Goal: Task Accomplishment & Management: Manage account settings

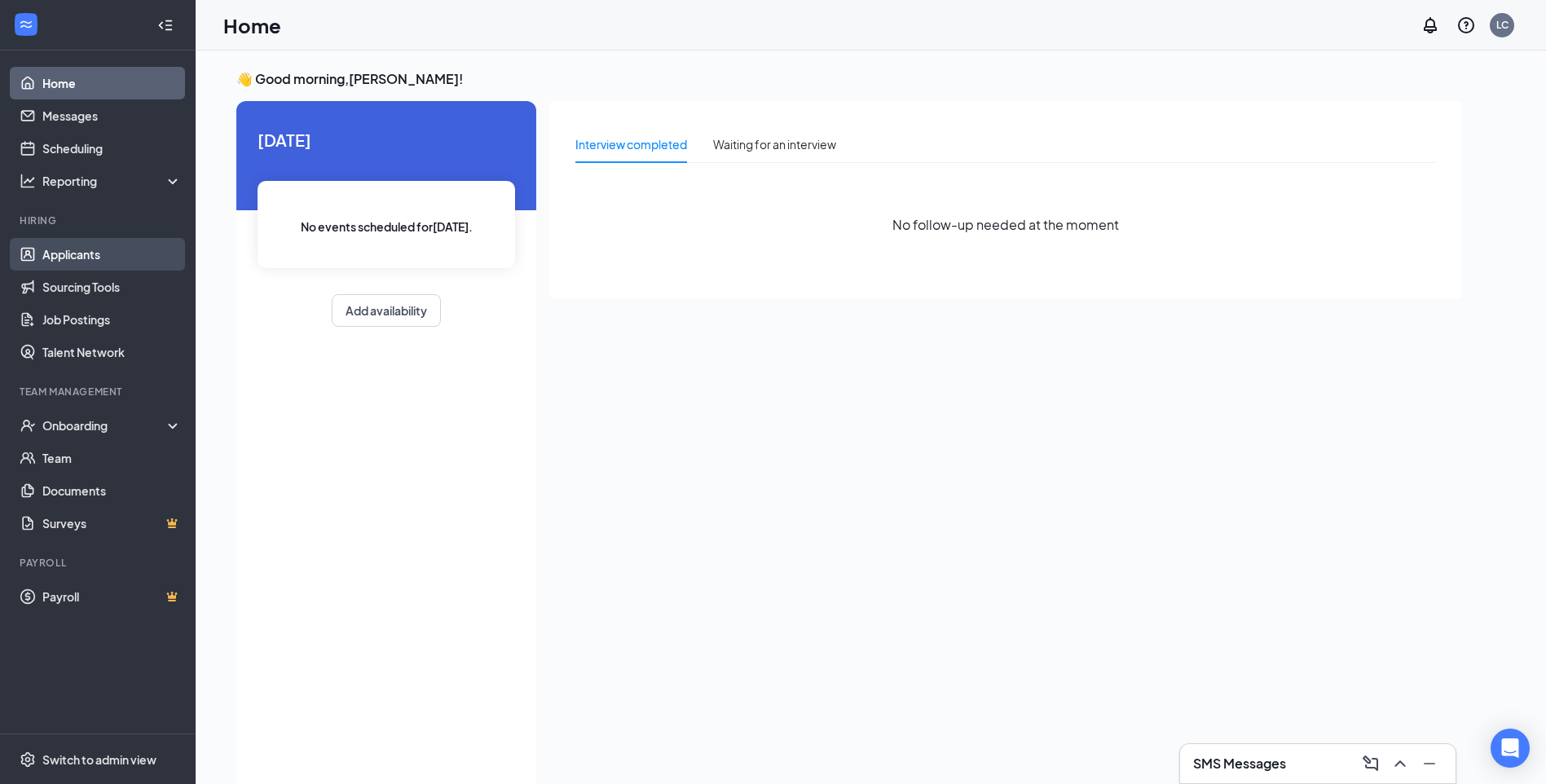
click at [107, 254] on link "Applicants" at bounding box center [112, 255] width 140 height 33
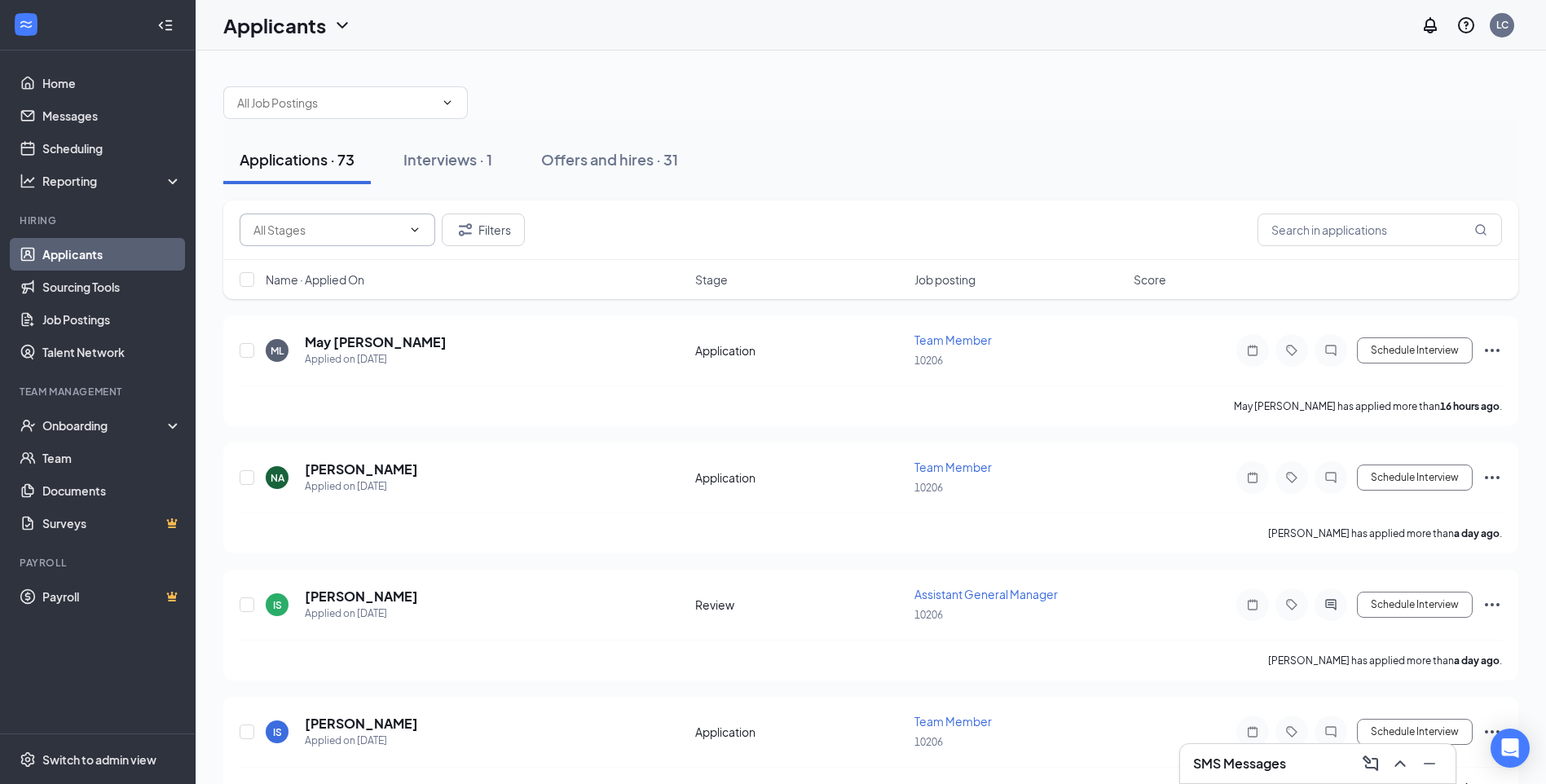
click at [417, 227] on icon "ChevronDown" at bounding box center [414, 230] width 13 height 13
click at [438, 153] on div "Interviews · 1" at bounding box center [448, 159] width 89 height 21
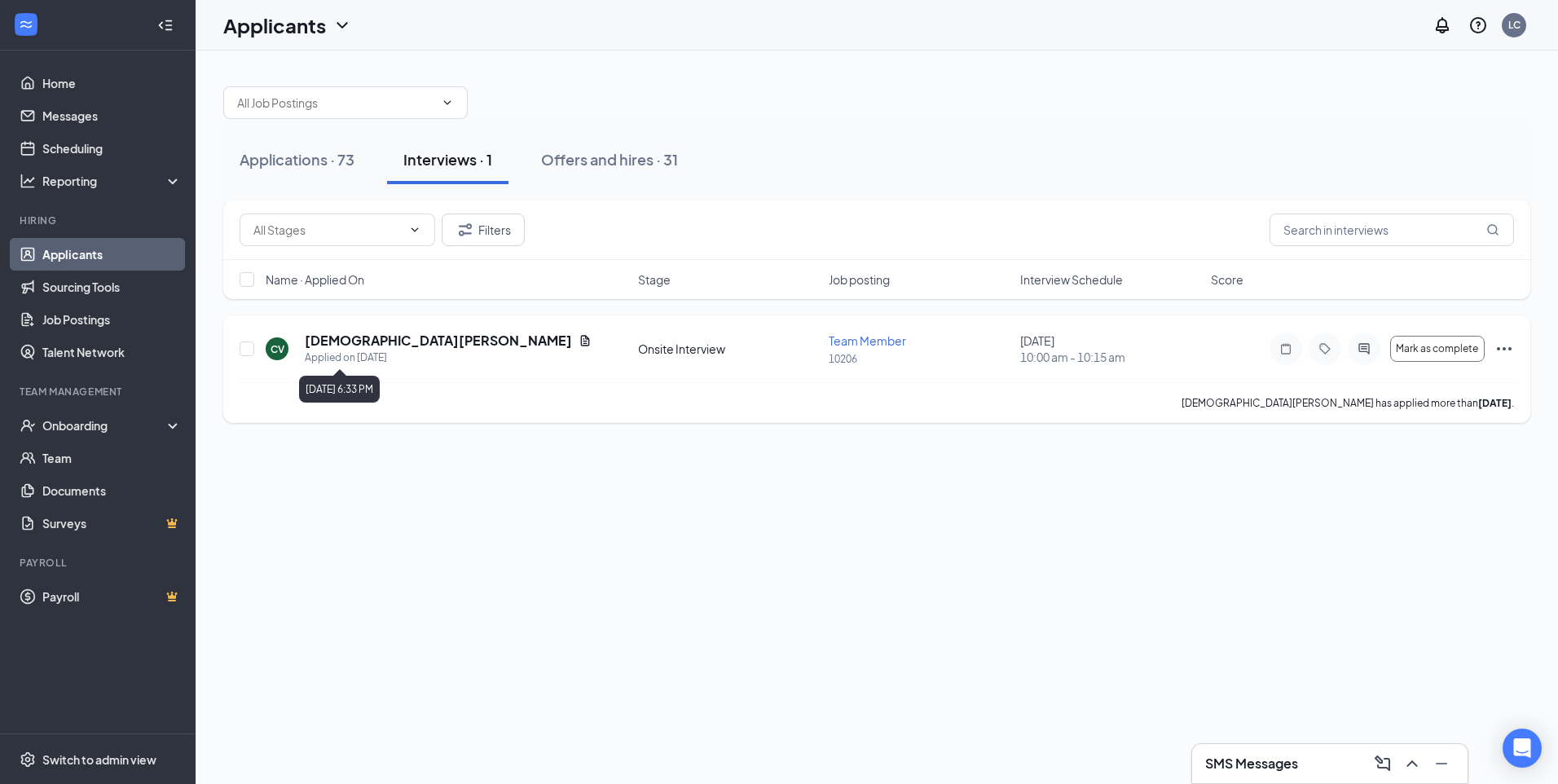
click at [327, 356] on div "Applied on [DATE]" at bounding box center [448, 358] width 287 height 16
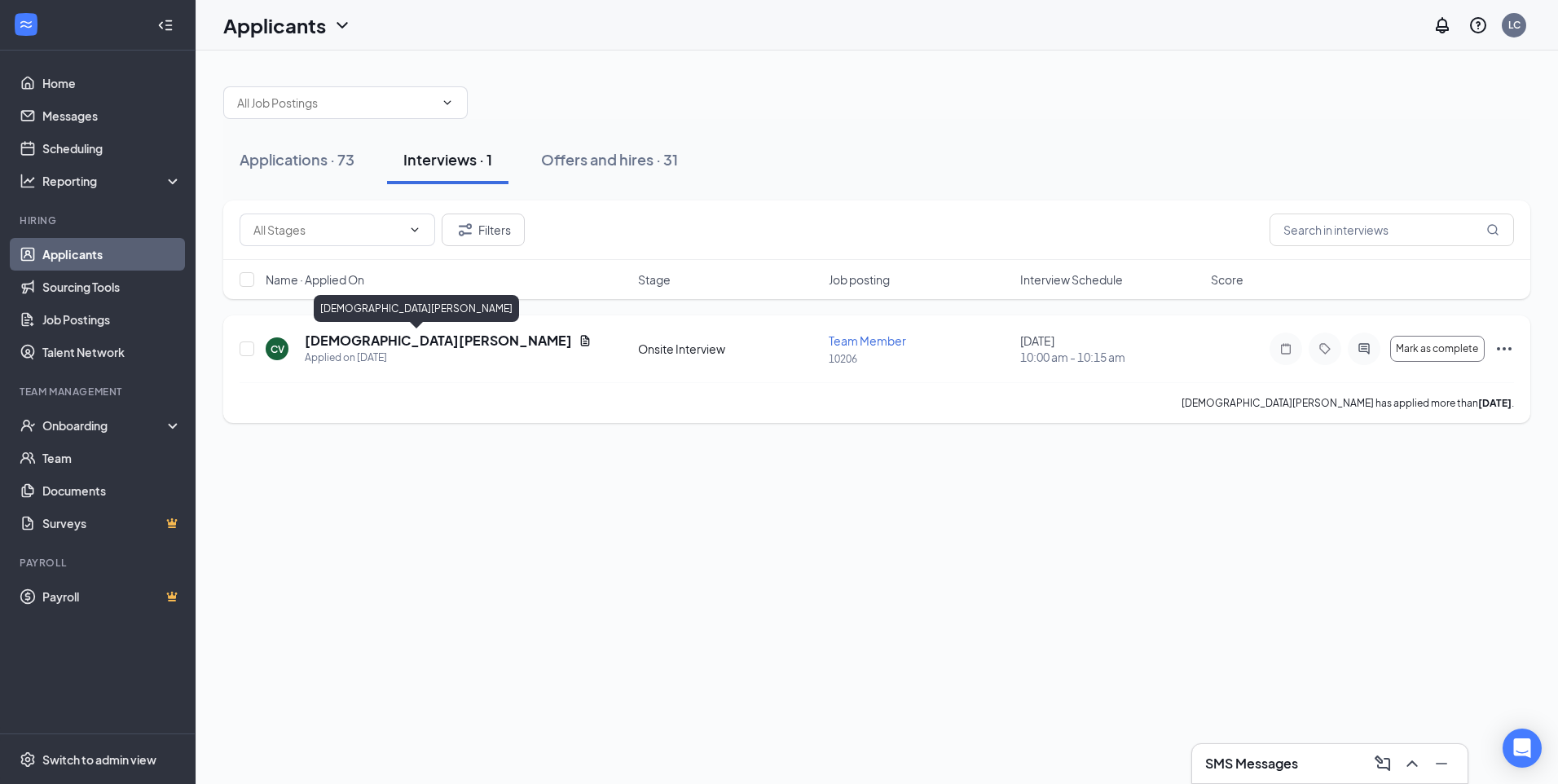
click at [322, 336] on h5 "[DEMOGRAPHIC_DATA][PERSON_NAME]" at bounding box center [438, 340] width 268 height 18
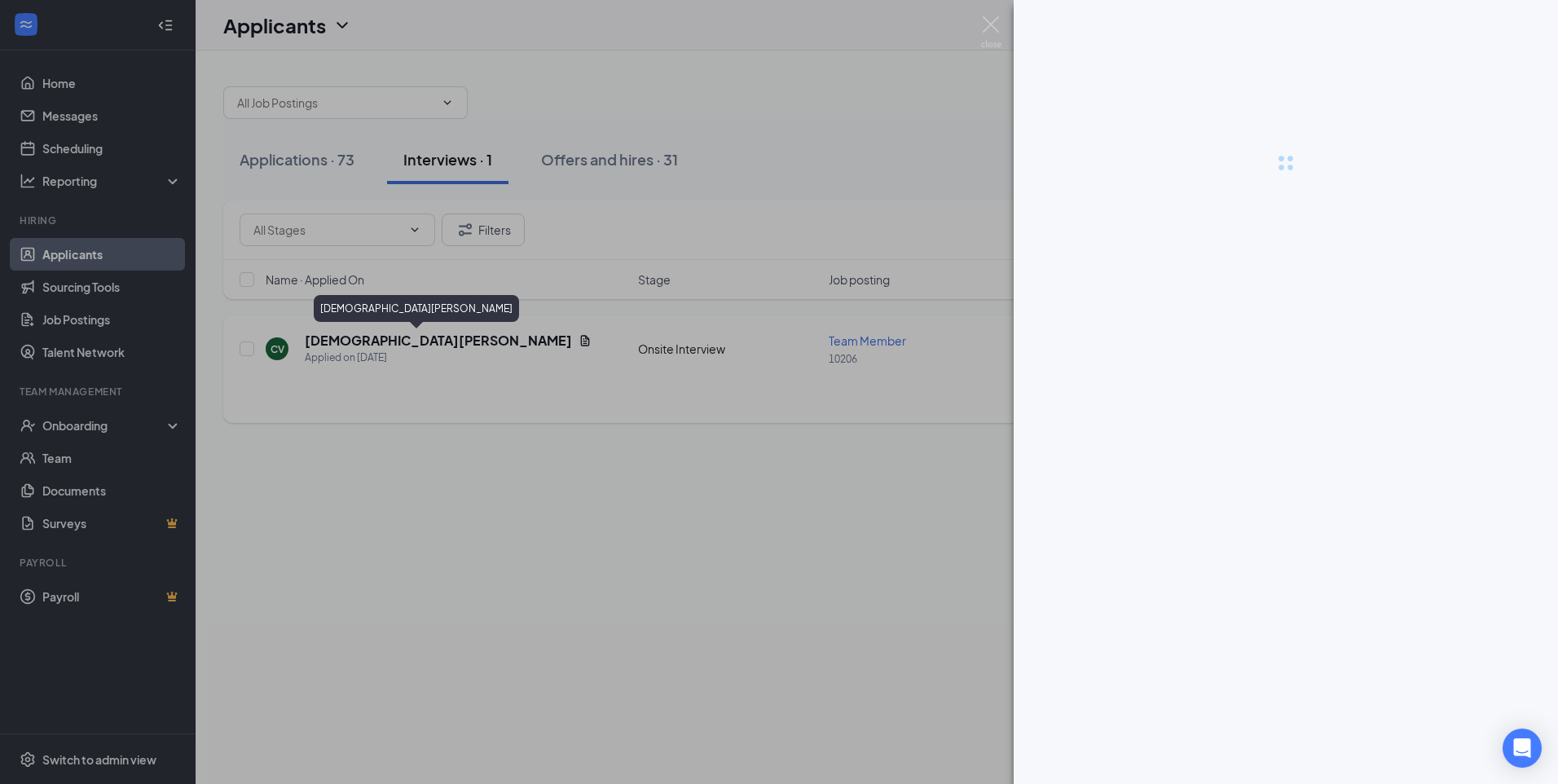
click at [322, 336] on div at bounding box center [779, 392] width 1558 height 784
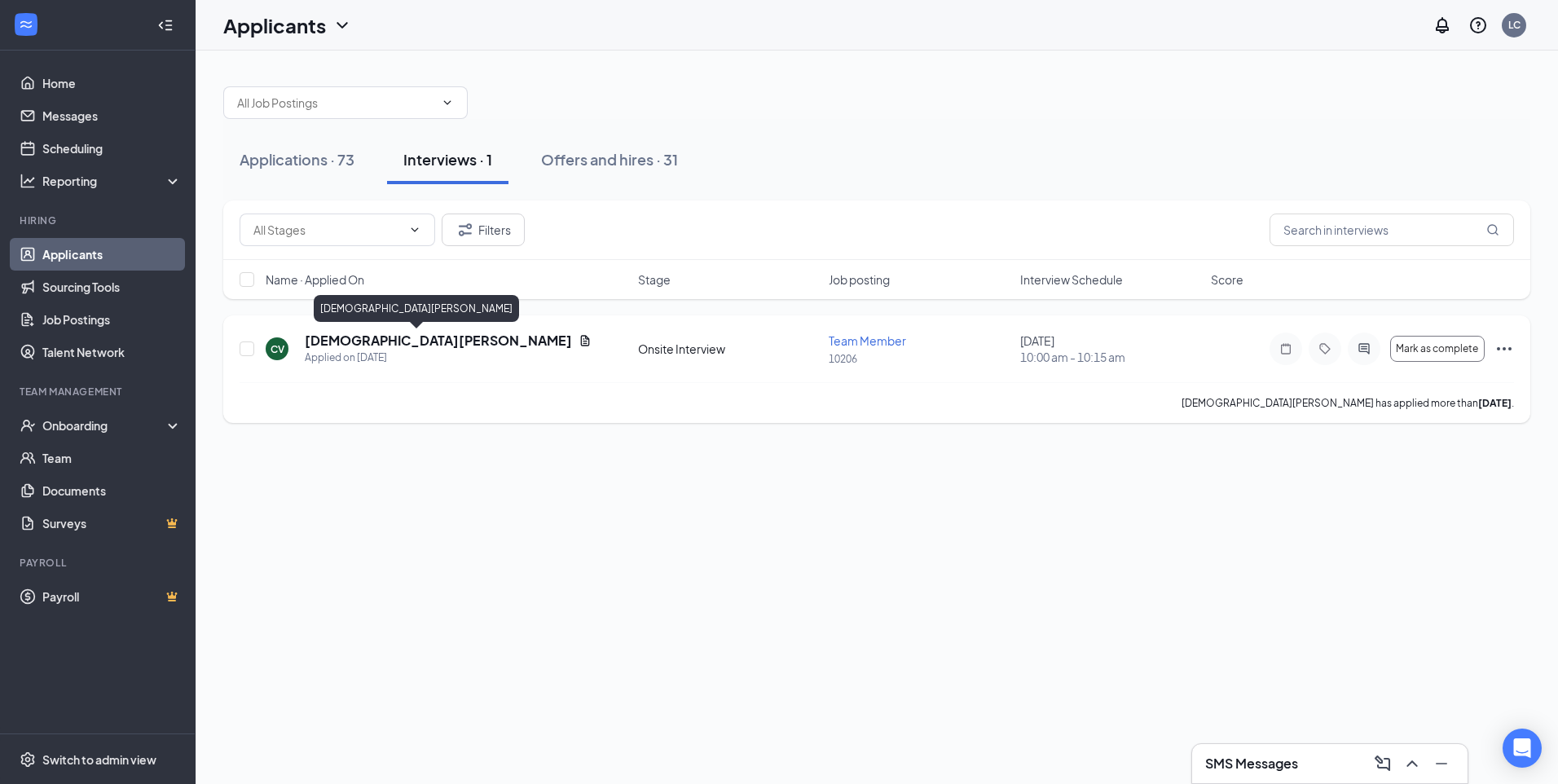
click at [322, 338] on h5 "[DEMOGRAPHIC_DATA][PERSON_NAME]" at bounding box center [438, 340] width 268 height 18
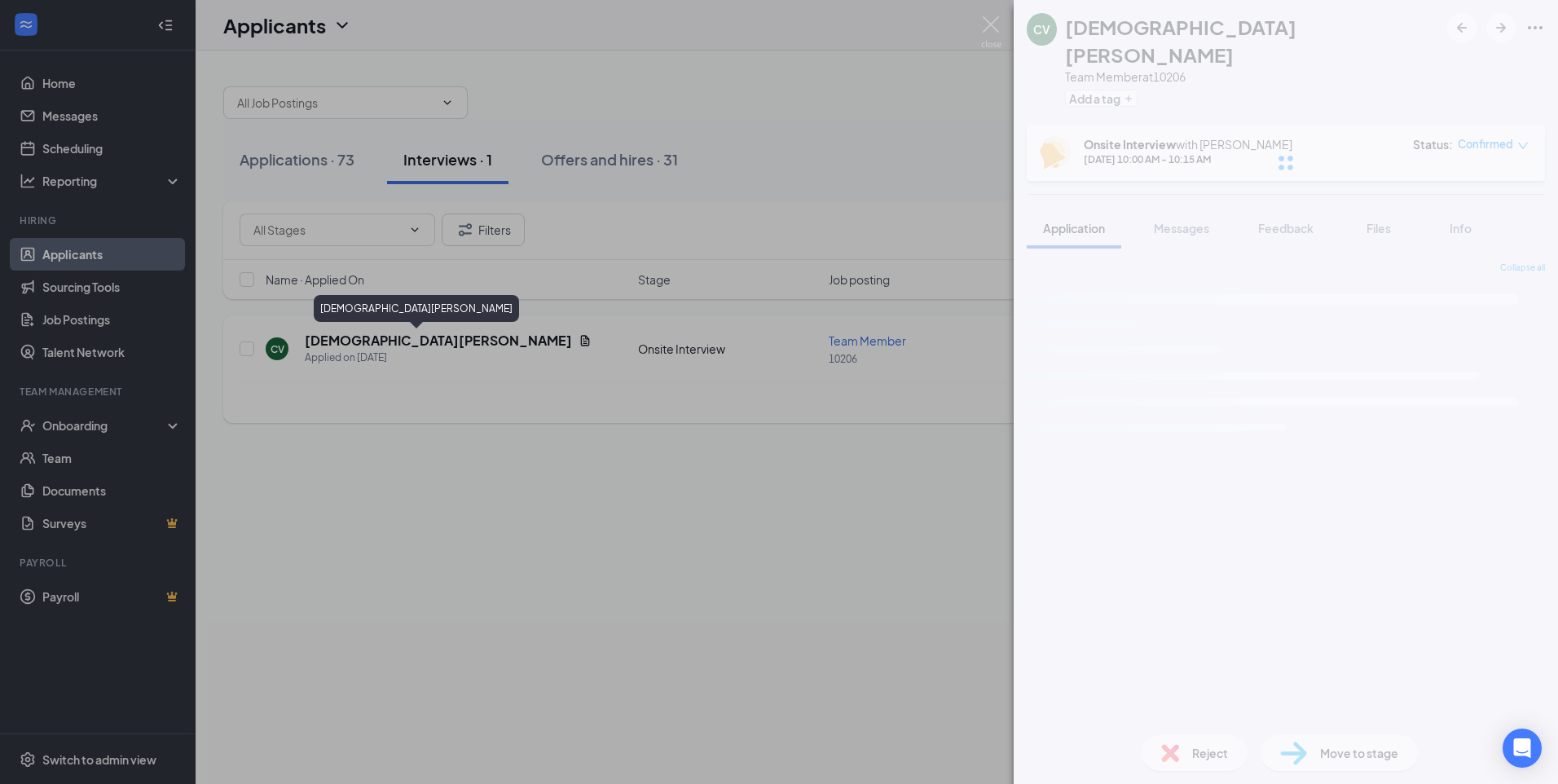
click at [322, 338] on div "CV [DEMOGRAPHIC_DATA][PERSON_NAME] Team Member at 10206 Add a tag Onsite Interv…" at bounding box center [779, 392] width 1558 height 784
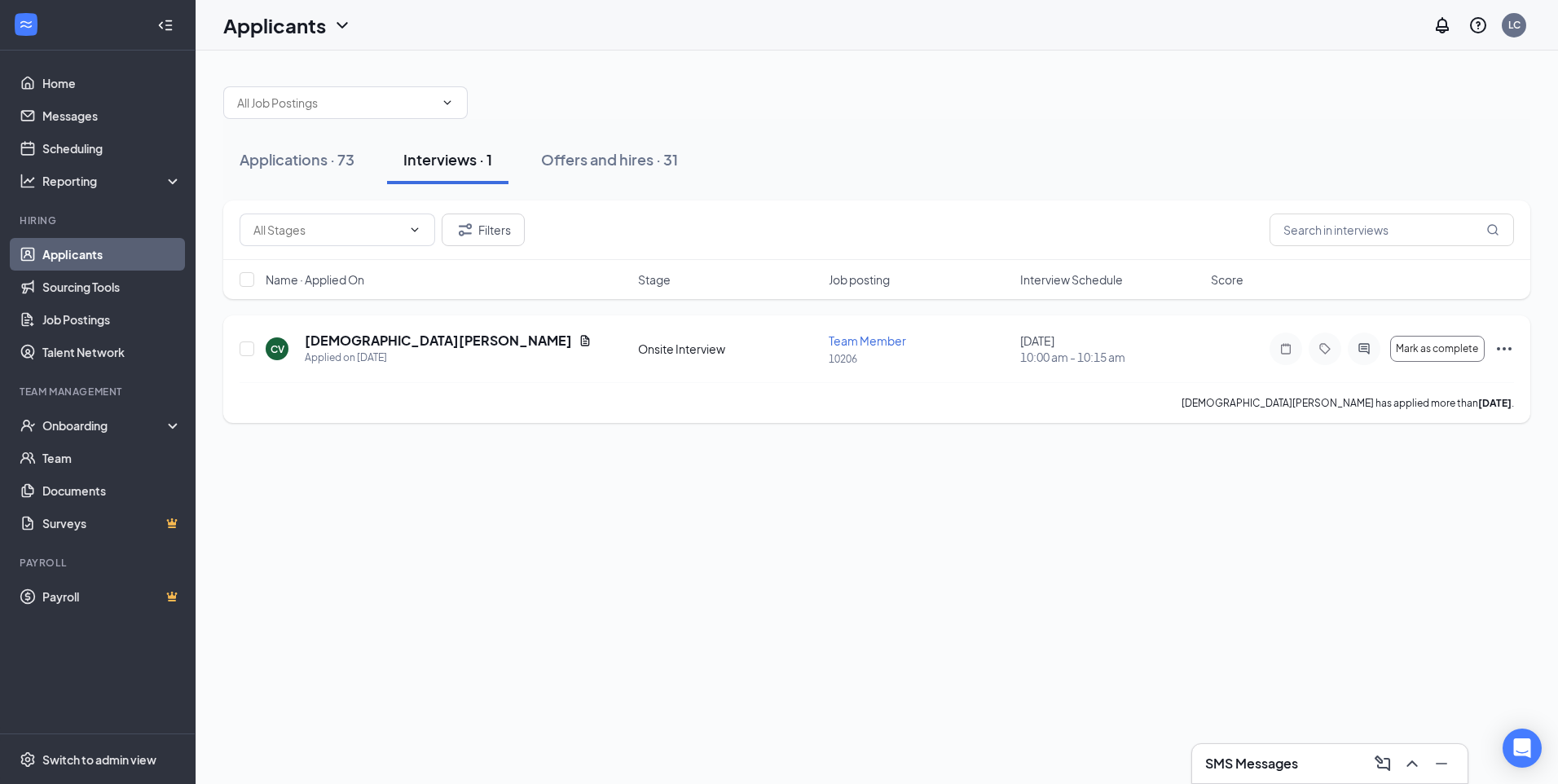
click at [501, 365] on div "CV [DEMOGRAPHIC_DATA][PERSON_NAME] Applied on [DATE]" at bounding box center [447, 349] width 363 height 35
click at [329, 338] on h5 "[DEMOGRAPHIC_DATA][PERSON_NAME]" at bounding box center [438, 340] width 268 height 18
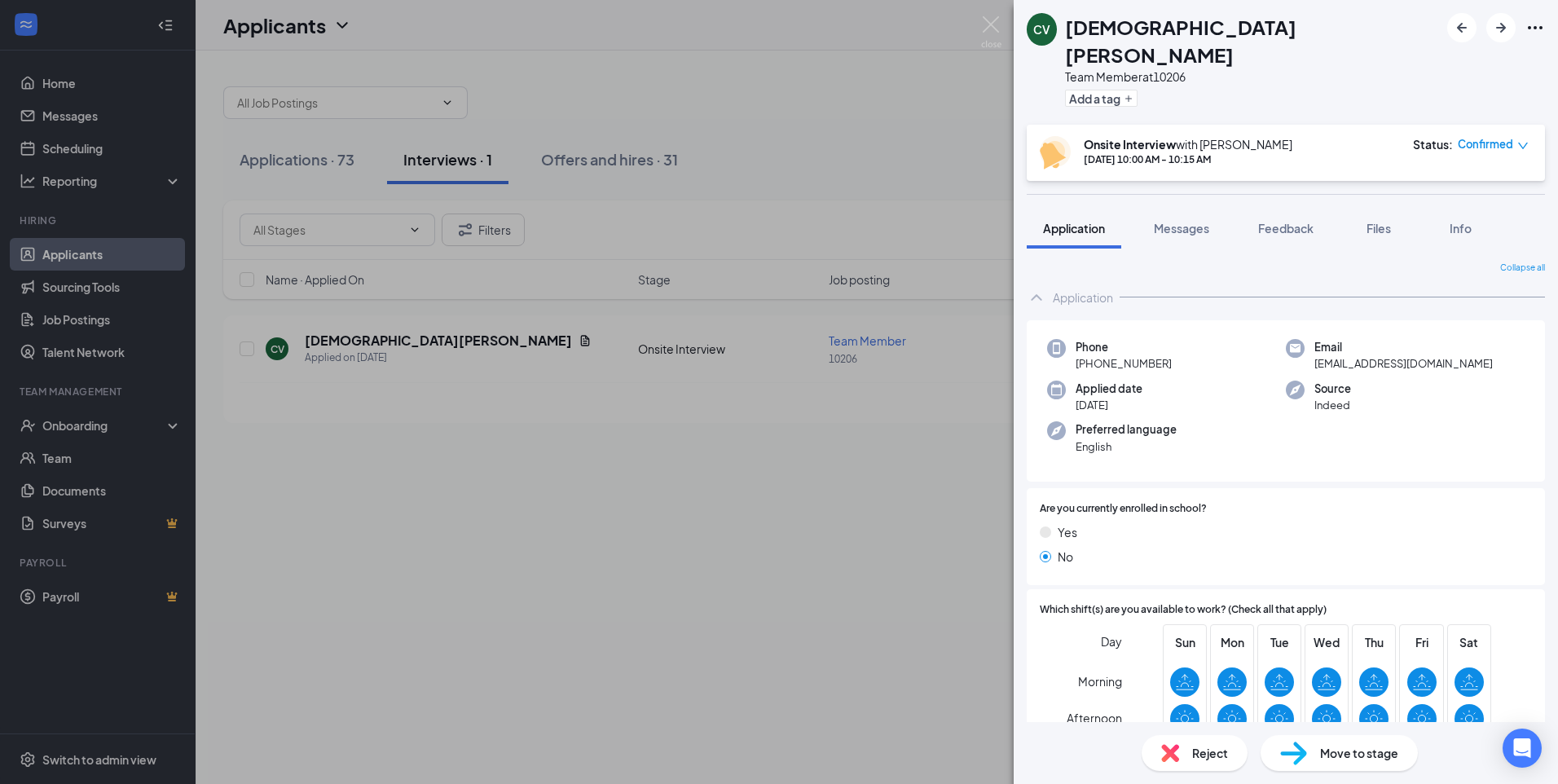
click at [867, 240] on div "CV [DEMOGRAPHIC_DATA][PERSON_NAME] Team Member at 10206 Add a tag Onsite Interv…" at bounding box center [779, 392] width 1558 height 784
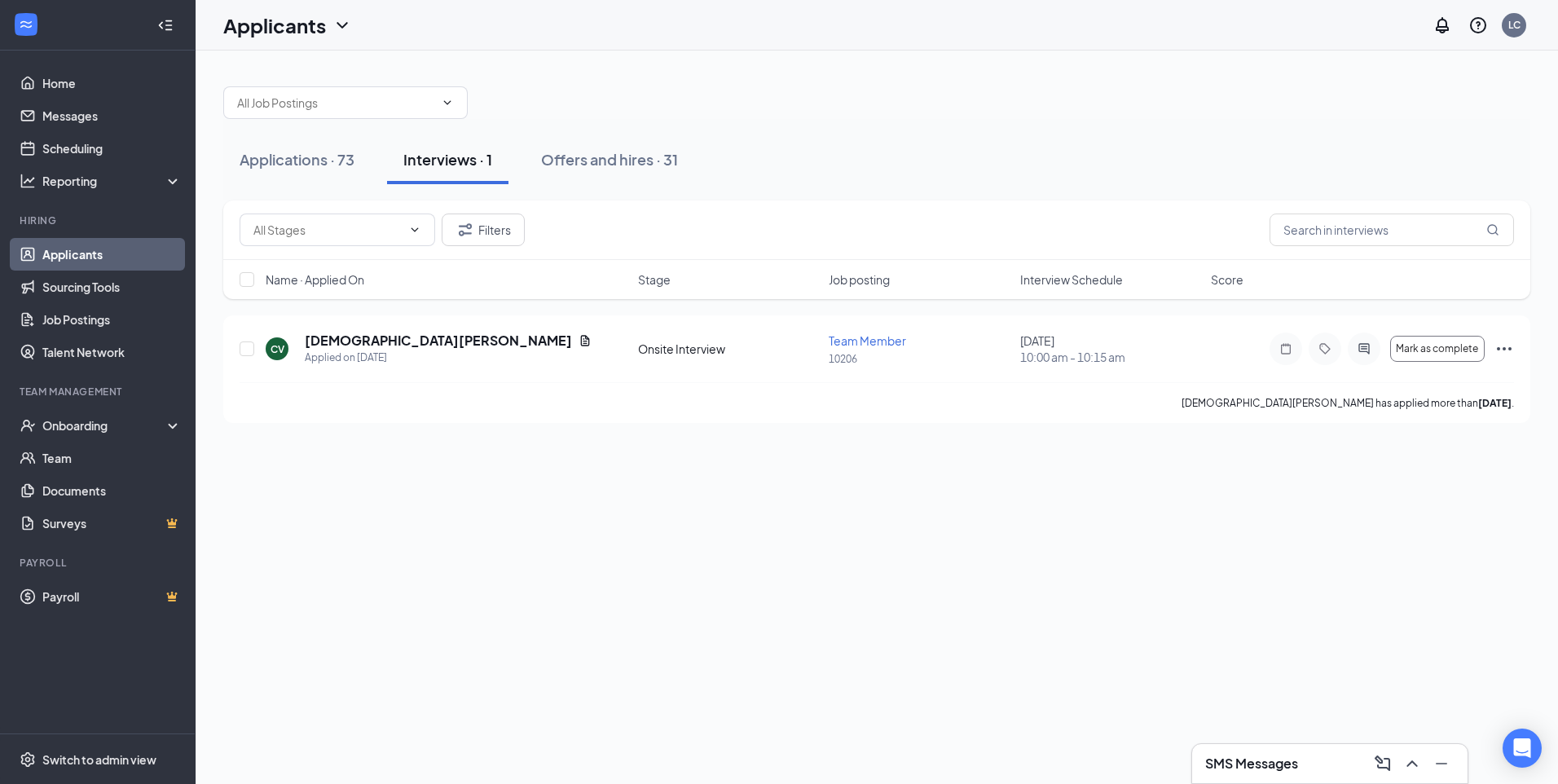
click at [1156, 626] on div "Applications · 73 Interviews · 1 Offers and hires · 31 Filters Name · Applied O…" at bounding box center [877, 417] width 1363 height 734
